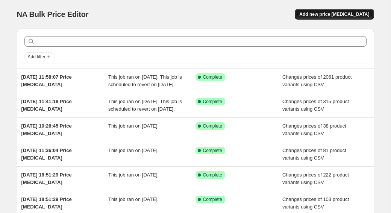
click at [330, 15] on span "Add new price [MEDICAL_DATA]" at bounding box center [334, 14] width 70 height 6
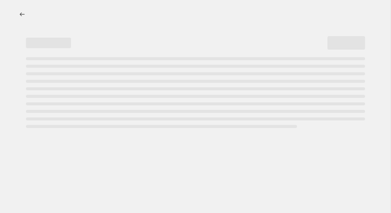
select select "percentage"
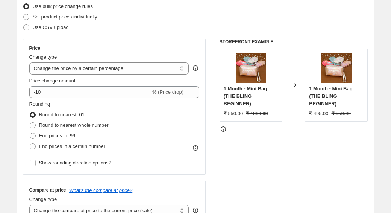
scroll to position [118, 0]
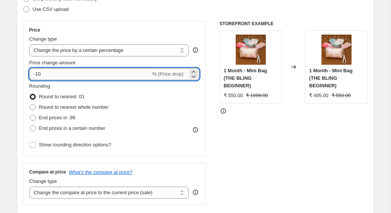
click at [61, 71] on input "-10" at bounding box center [89, 74] width 121 height 12
click at [193, 73] on icon at bounding box center [194, 77] width 8 height 8
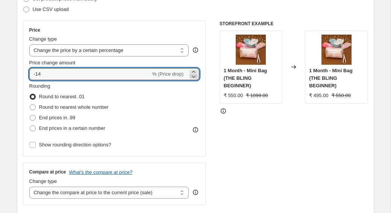
click at [193, 73] on icon at bounding box center [194, 77] width 8 height 8
drag, startPoint x: 49, startPoint y: 77, endPoint x: 38, endPoint y: 77, distance: 11.7
click at [38, 77] on input "-16" at bounding box center [89, 74] width 121 height 12
click at [37, 76] on input "-160" at bounding box center [89, 74] width 121 height 12
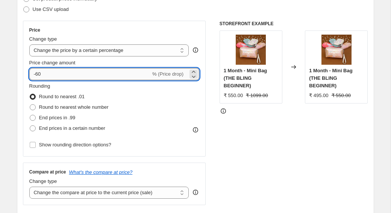
type input "-60"
